Goal: Find specific page/section: Find specific page/section

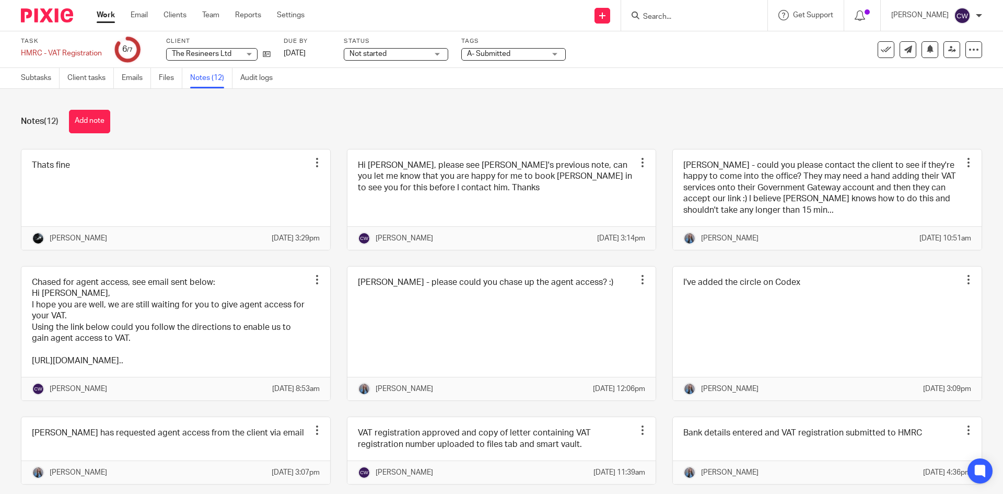
paste input "jcwren65@gmail.com"
type input "jcwren65@gmail.com"
click at [682, 52] on link at bounding box center [705, 57] width 130 height 16
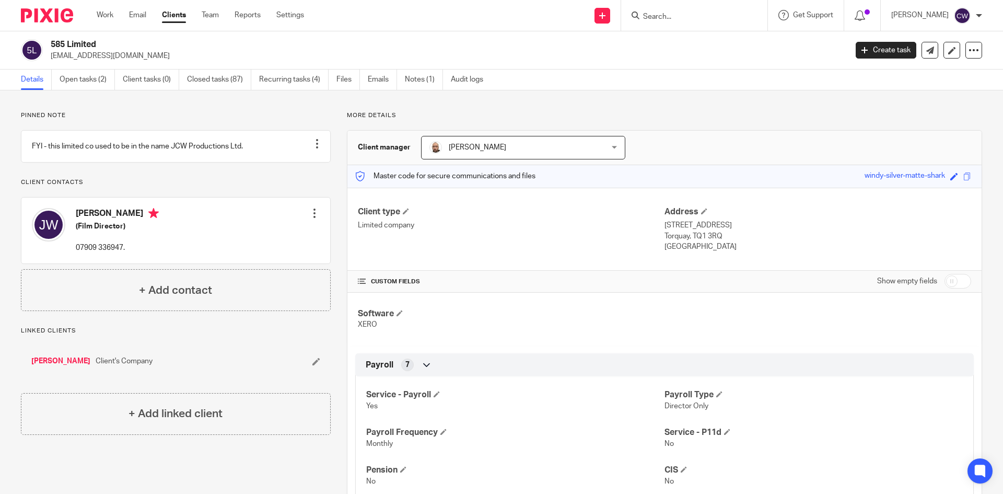
click at [653, 22] on div at bounding box center [694, 15] width 146 height 31
click at [653, 20] on input "Search" at bounding box center [689, 17] width 94 height 9
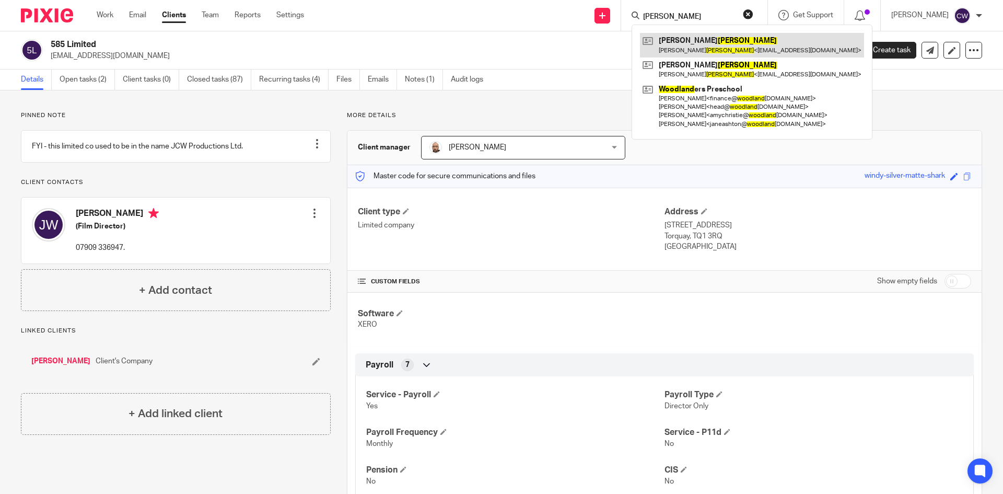
type input "woodward"
click at [687, 40] on link at bounding box center [752, 45] width 224 height 24
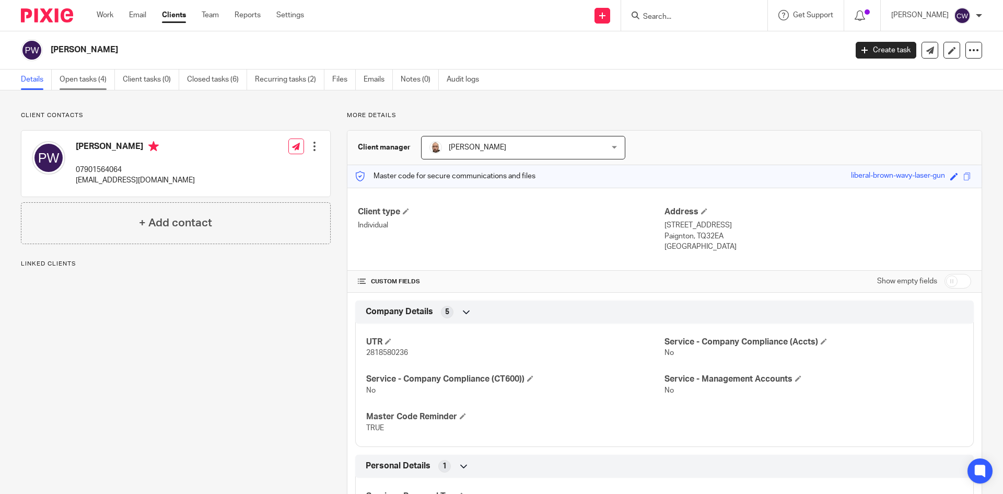
click at [95, 81] on link "Open tasks (4)" at bounding box center [87, 79] width 55 height 20
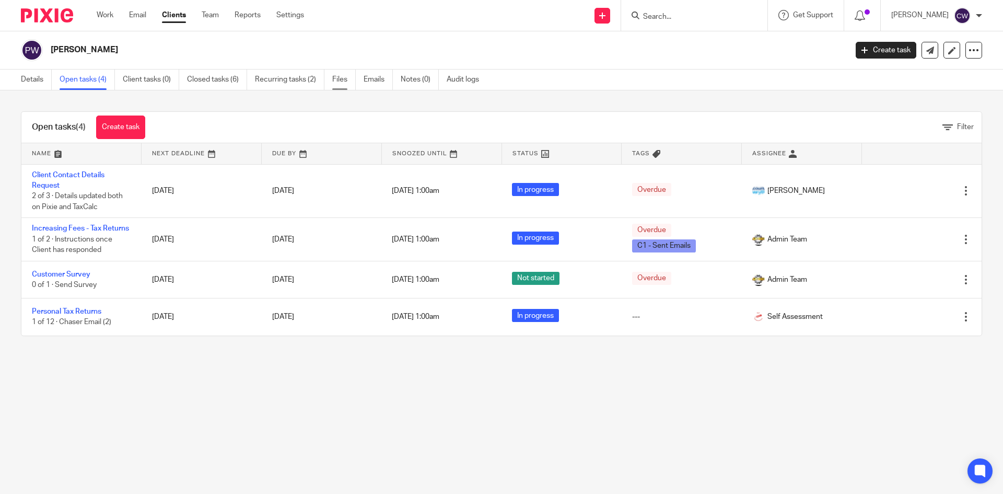
click at [337, 77] on link "Files" at bounding box center [344, 79] width 24 height 20
